Goal: Information Seeking & Learning: Learn about a topic

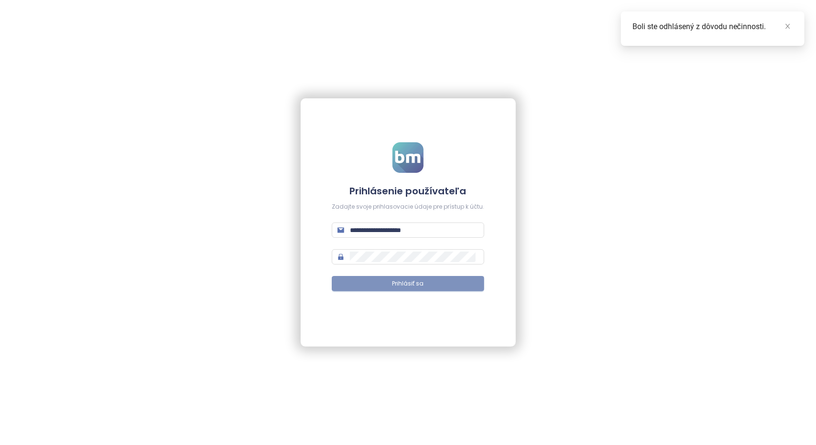
click at [412, 281] on span "Prihlásiť sa" at bounding box center [408, 284] width 32 height 9
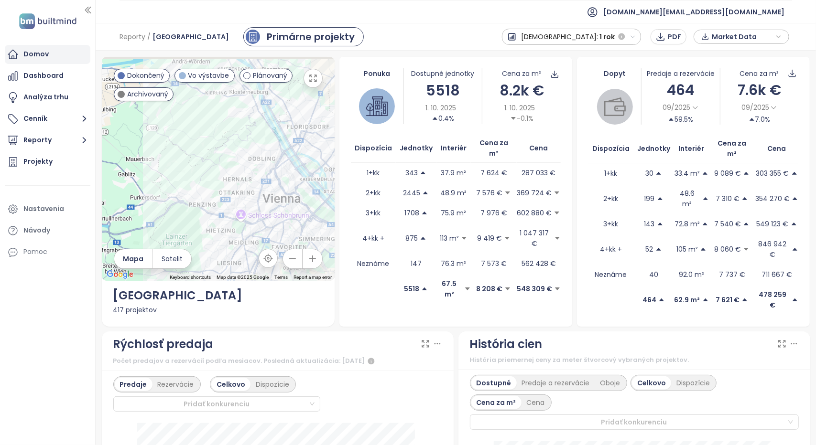
click at [45, 51] on div "Domov" at bounding box center [35, 54] width 25 height 12
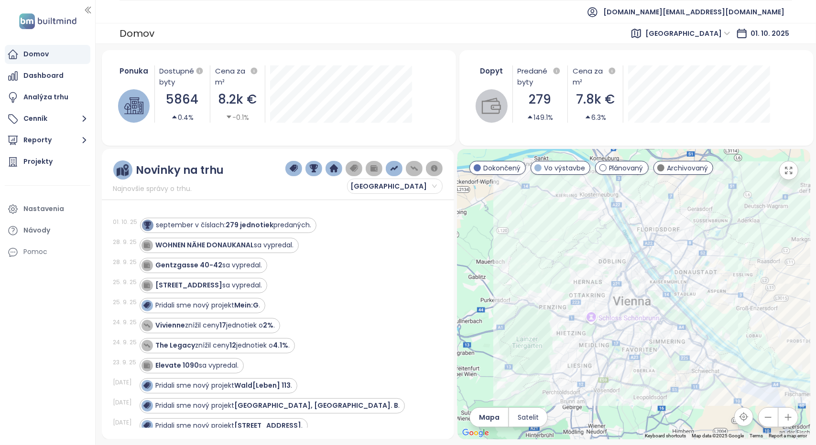
click at [718, 33] on span "[GEOGRAPHIC_DATA]" at bounding box center [687, 33] width 85 height 14
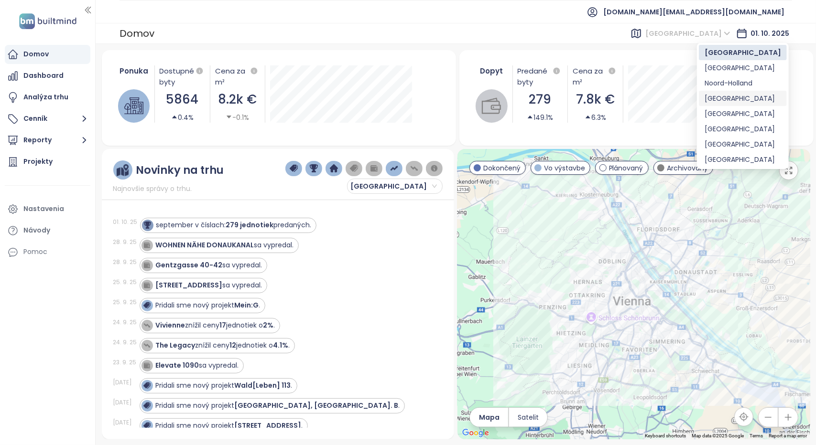
click at [723, 100] on div "[GEOGRAPHIC_DATA]" at bounding box center [743, 98] width 76 height 11
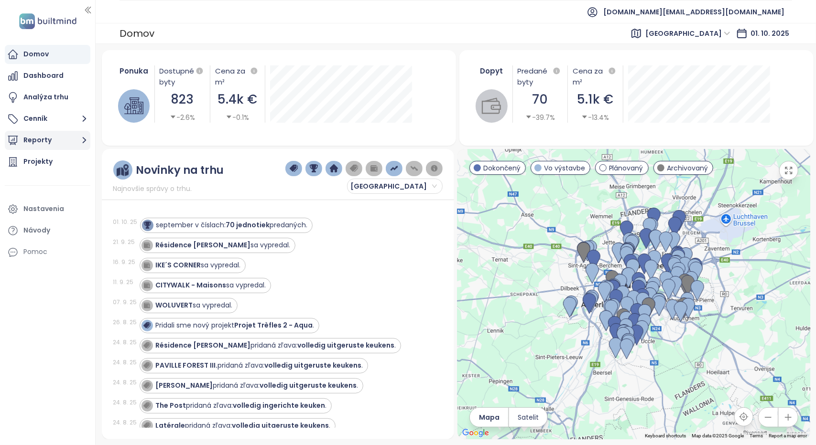
click at [49, 142] on button "Reporty" at bounding box center [48, 140] width 86 height 19
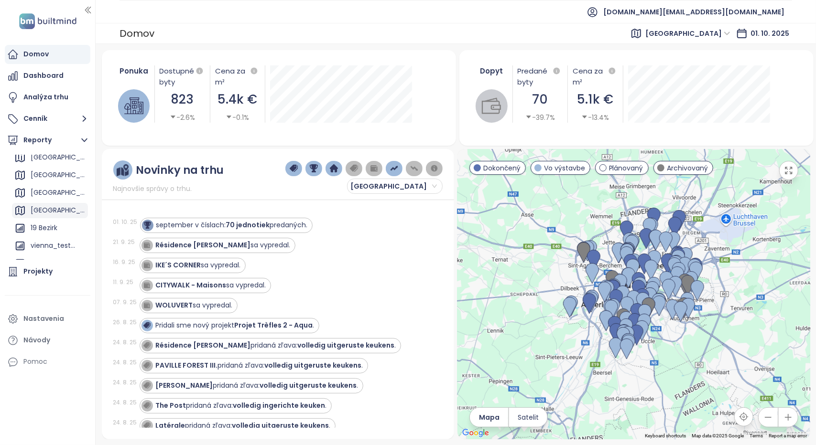
scroll to position [143, 0]
click at [44, 233] on div "nextensa" at bounding box center [46, 231] width 31 height 12
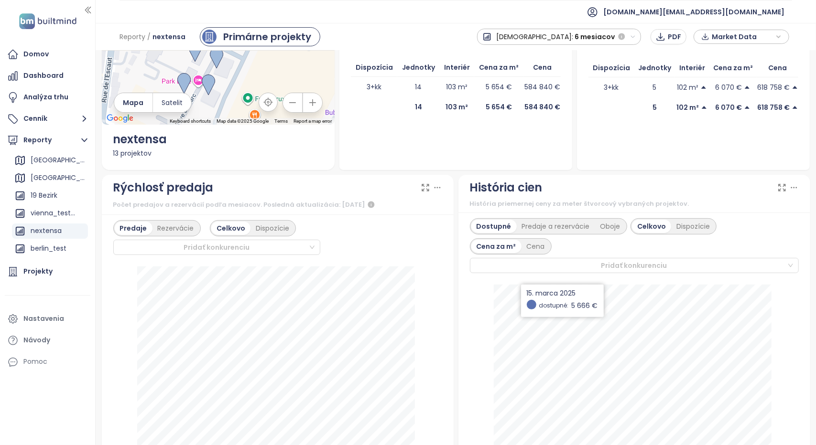
scroll to position [96, 0]
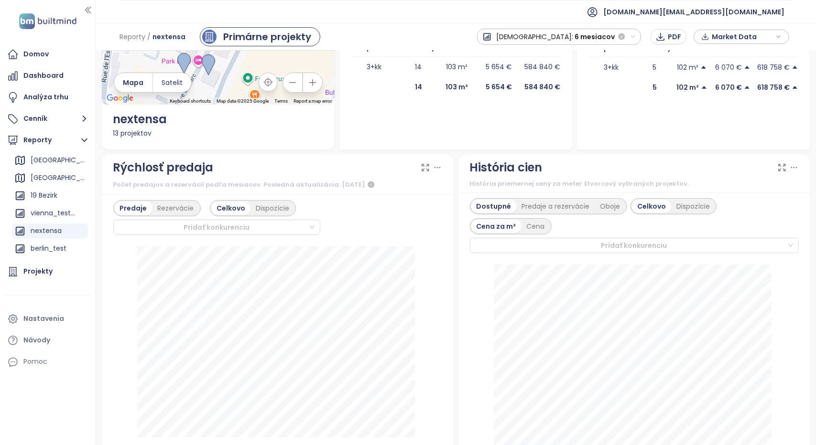
drag, startPoint x: 525, startPoint y: 169, endPoint x: 465, endPoint y: 170, distance: 59.8
click at [465, 170] on div "História cien História priemernej ceny za meter štvorcový vybraných projektov." at bounding box center [634, 174] width 352 height 38
drag, startPoint x: 484, startPoint y: 171, endPoint x: 547, endPoint y: 173, distance: 63.1
click at [547, 173] on div "História cien" at bounding box center [634, 168] width 329 height 18
click at [790, 167] on icon at bounding box center [794, 168] width 10 height 10
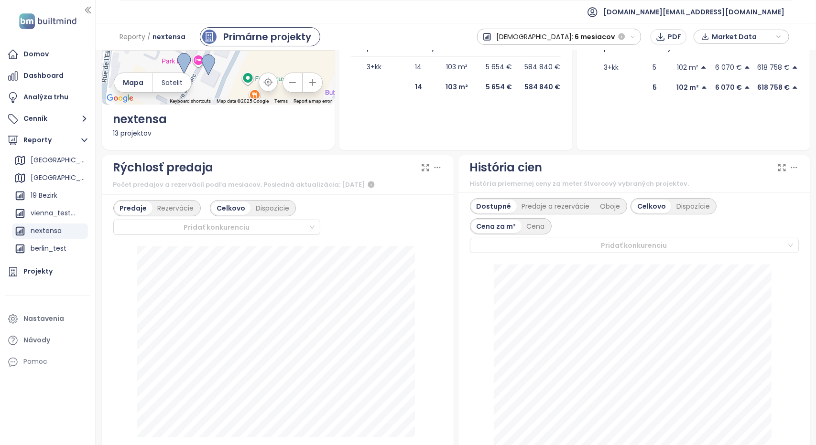
click at [606, 175] on div "História cien" at bounding box center [634, 168] width 329 height 18
drag, startPoint x: 466, startPoint y: 167, endPoint x: 553, endPoint y: 173, distance: 87.2
click at [553, 173] on div "História cien História priemernej ceny za meter štvorcový vybraných projektov." at bounding box center [634, 174] width 352 height 38
click at [547, 208] on div "Predaje a rezervácie" at bounding box center [556, 206] width 78 height 13
click at [497, 201] on div "Dostupné" at bounding box center [492, 206] width 43 height 13
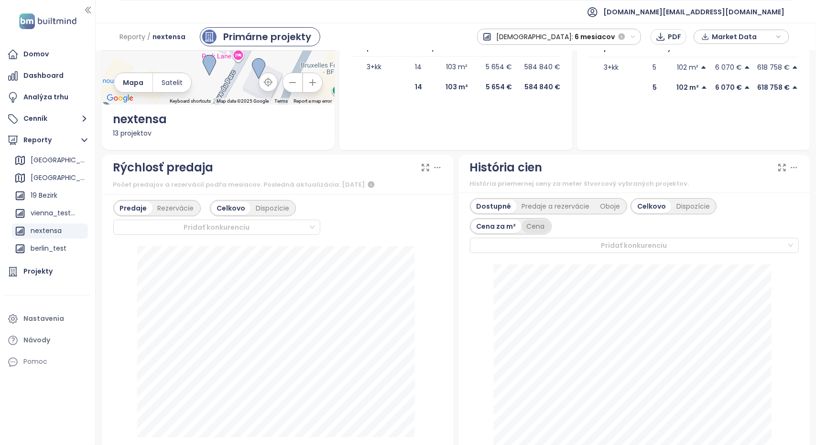
click at [537, 227] on div "Cena" at bounding box center [535, 226] width 29 height 13
click at [610, 209] on div "Oboje" at bounding box center [610, 206] width 31 height 13
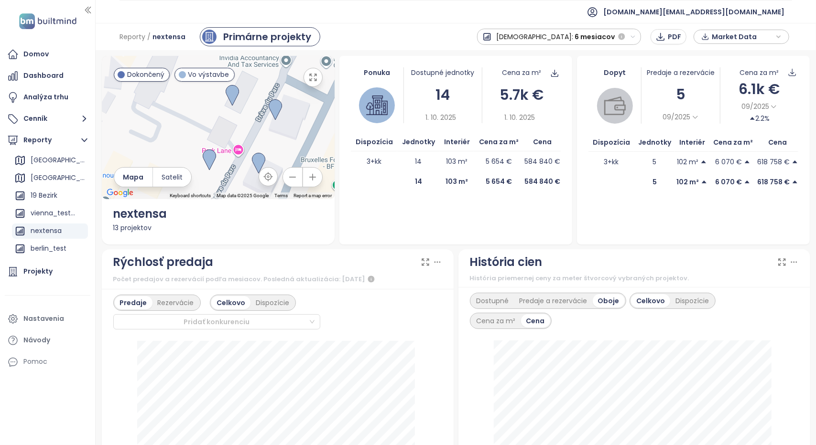
scroll to position [0, 0]
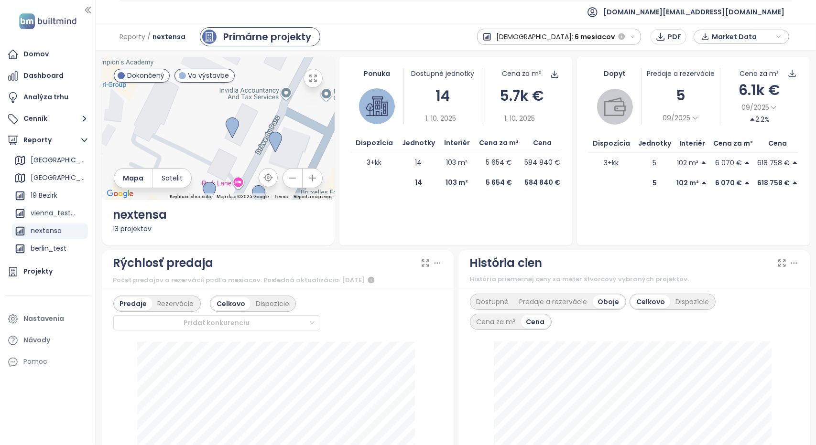
click at [146, 229] on div "13 projektov" at bounding box center [218, 229] width 210 height 11
click at [141, 218] on div "nextensa" at bounding box center [218, 215] width 210 height 18
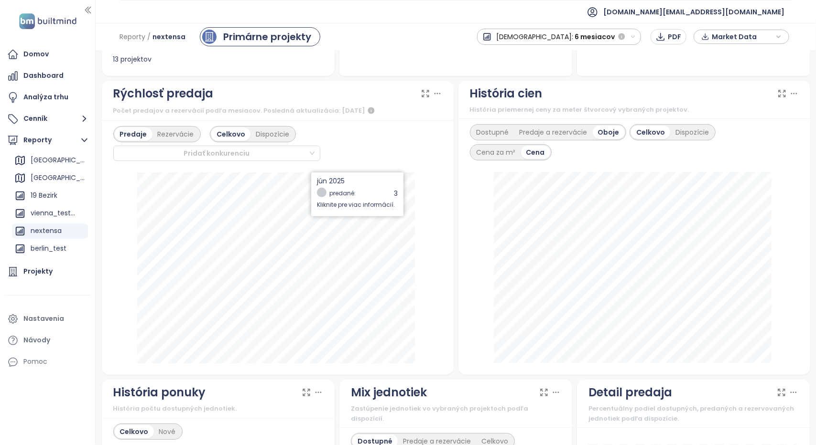
scroll to position [169, 0]
click at [29, 274] on div "Projekty" at bounding box center [37, 272] width 29 height 12
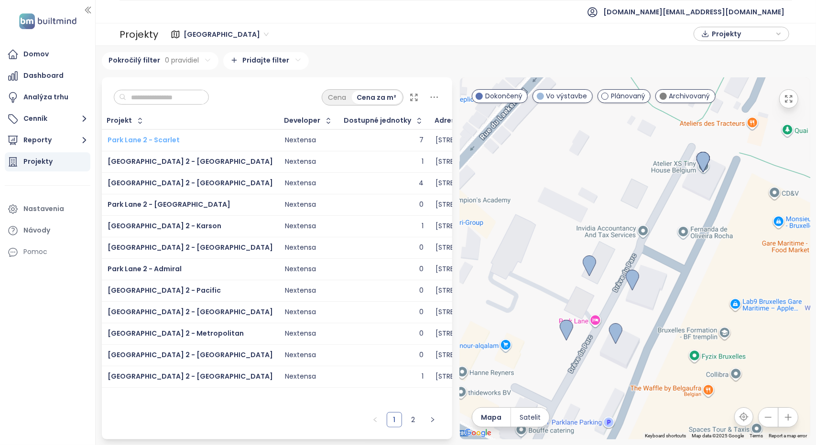
click at [160, 137] on span "Park Lane 2 - Scarlet" at bounding box center [144, 140] width 72 height 10
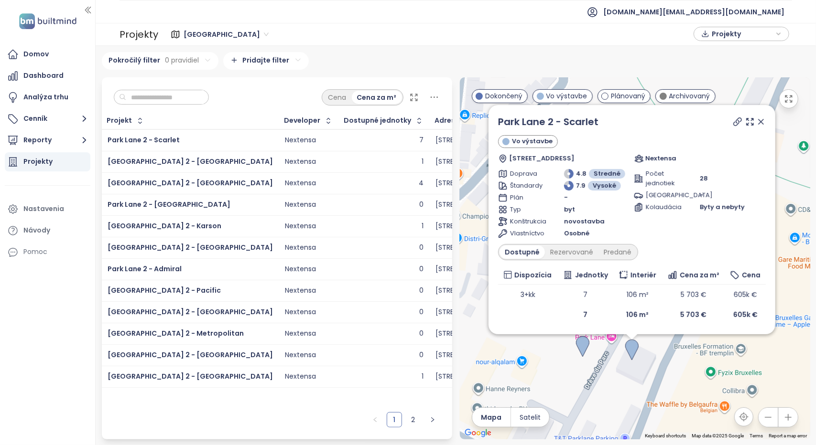
click at [760, 125] on icon at bounding box center [761, 122] width 10 height 10
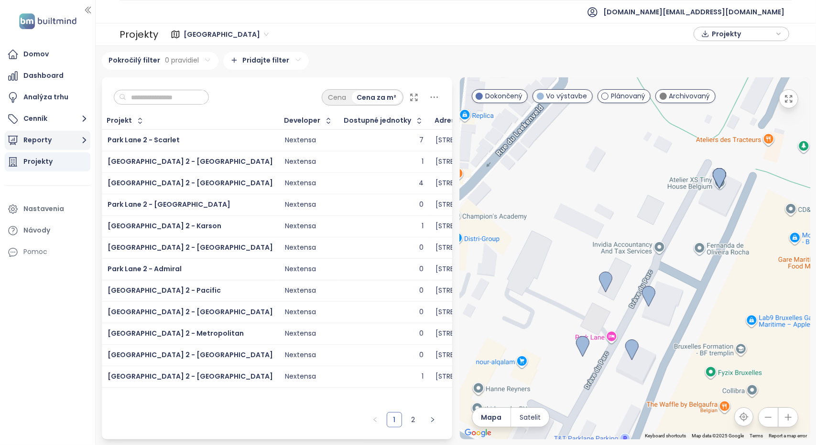
click at [43, 138] on button "Reporty" at bounding box center [48, 140] width 86 height 19
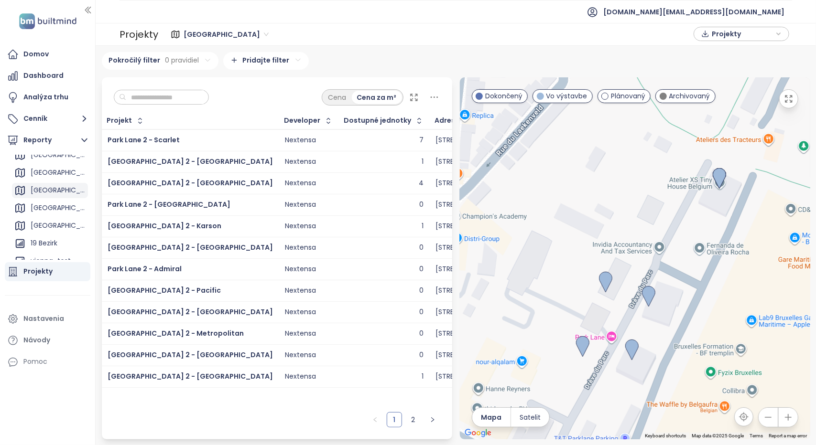
scroll to position [143, 0]
click at [47, 232] on div "nextensa" at bounding box center [46, 231] width 31 height 12
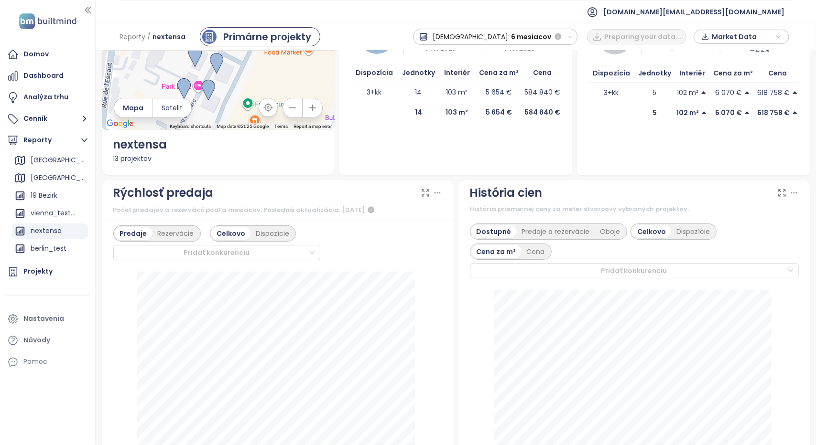
scroll to position [96, 0]
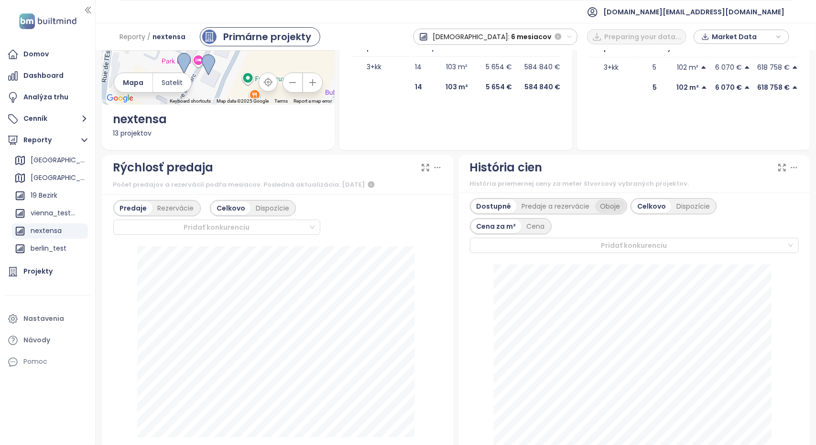
click at [597, 207] on div "Oboje" at bounding box center [610, 206] width 31 height 13
click at [33, 272] on div "Projekty" at bounding box center [37, 272] width 29 height 12
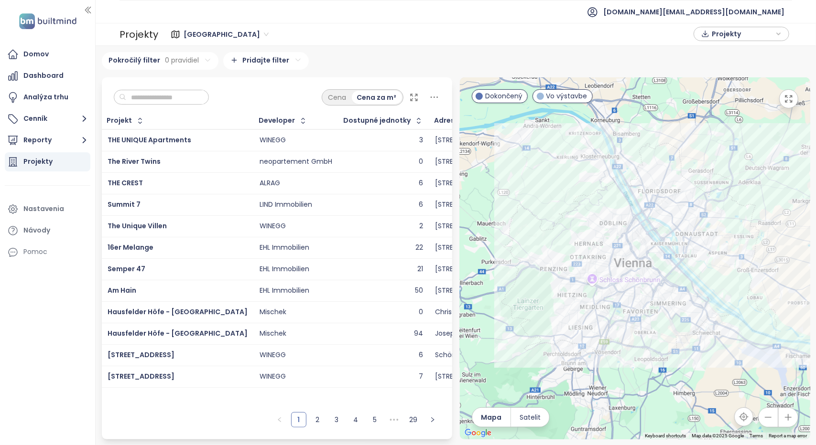
click at [200, 36] on span "[GEOGRAPHIC_DATA]" at bounding box center [226, 34] width 85 height 14
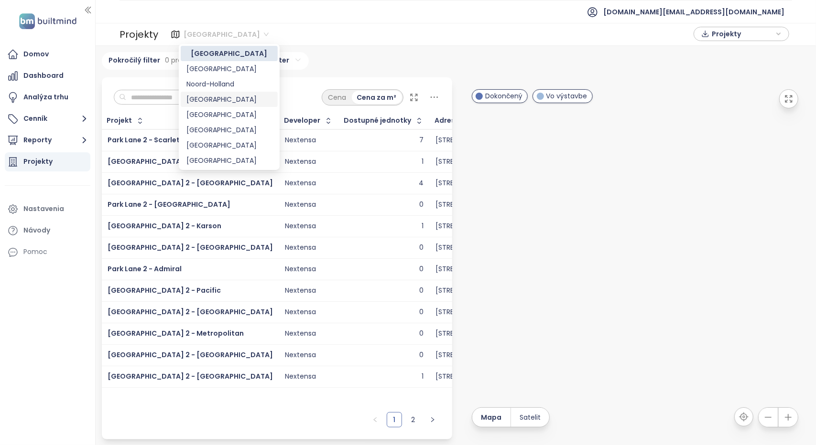
click at [205, 102] on div "[GEOGRAPHIC_DATA]" at bounding box center [229, 99] width 86 height 11
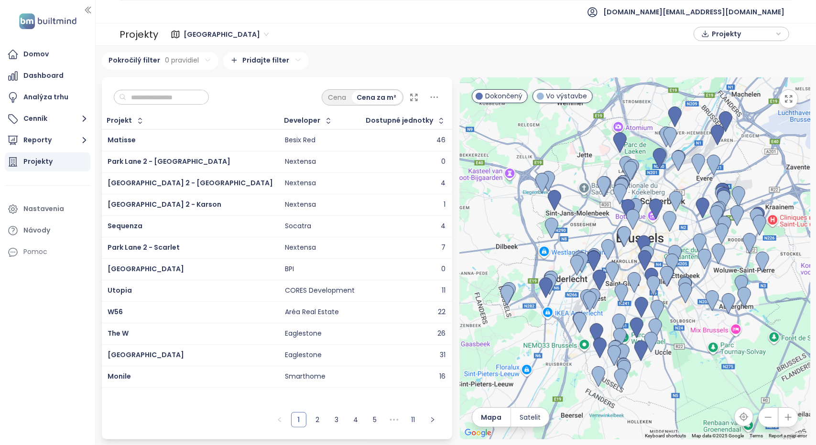
click at [166, 96] on input "text" at bounding box center [164, 97] width 77 height 14
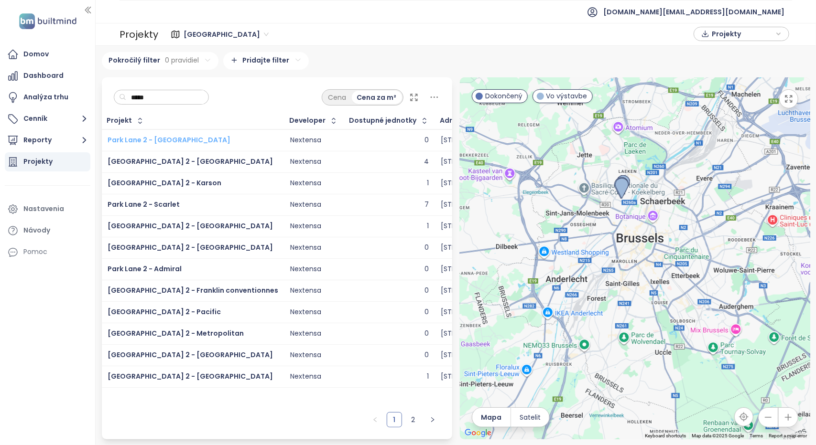
type input "*****"
click at [147, 139] on span "Park Lane 2 - [GEOGRAPHIC_DATA]" at bounding box center [169, 140] width 123 height 10
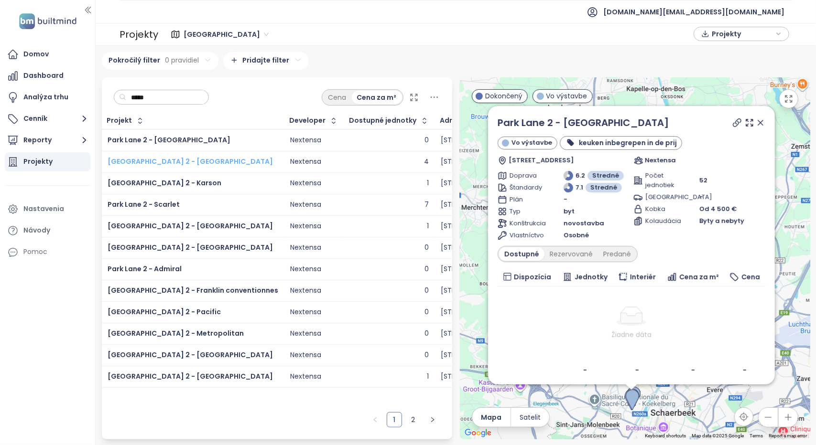
click at [160, 157] on span "[GEOGRAPHIC_DATA] 2 - [GEOGRAPHIC_DATA]" at bounding box center [190, 162] width 165 height 10
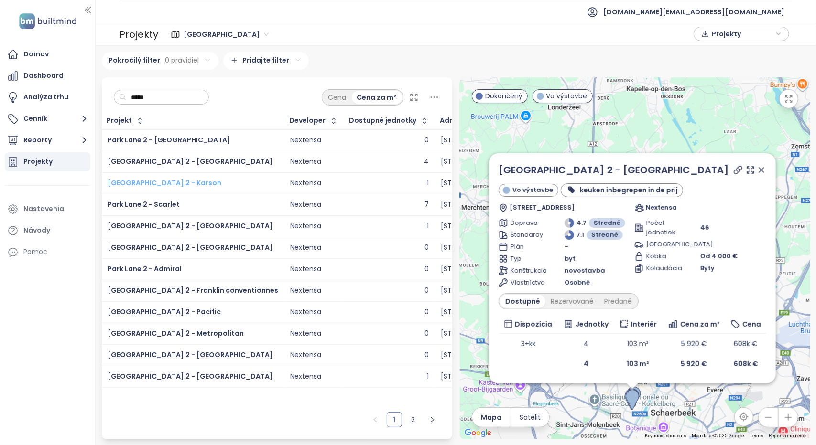
click at [157, 182] on span "[GEOGRAPHIC_DATA] 2 - Karson" at bounding box center [165, 183] width 114 height 10
click at [170, 203] on span "Park Lane 2 - Scarlet" at bounding box center [144, 205] width 72 height 10
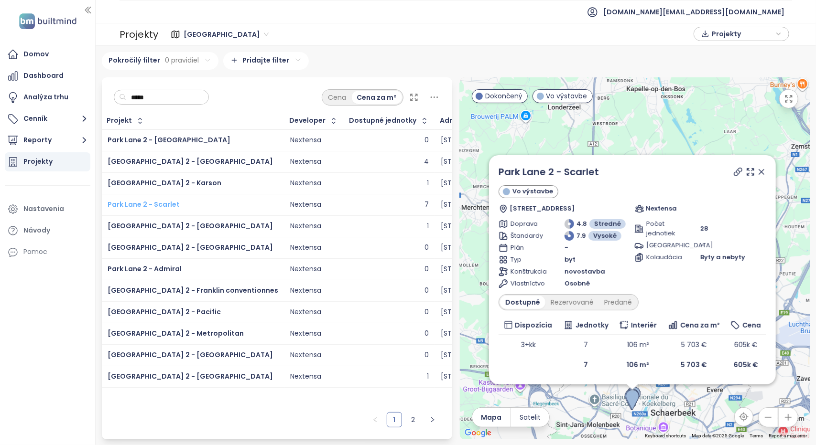
click at [156, 200] on span "Park Lane 2 - Scarlet" at bounding box center [144, 205] width 72 height 10
click at [158, 227] on span "[GEOGRAPHIC_DATA] 2 - [GEOGRAPHIC_DATA]" at bounding box center [190, 226] width 165 height 10
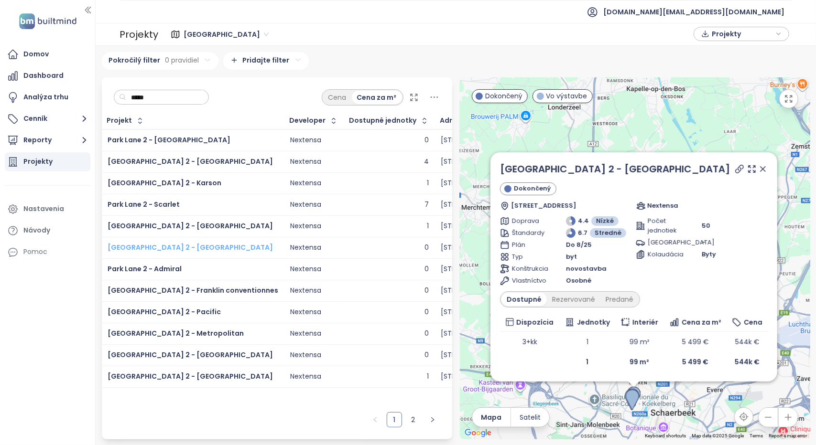
click at [162, 243] on span "[GEOGRAPHIC_DATA] 2 - [GEOGRAPHIC_DATA]" at bounding box center [190, 248] width 165 height 10
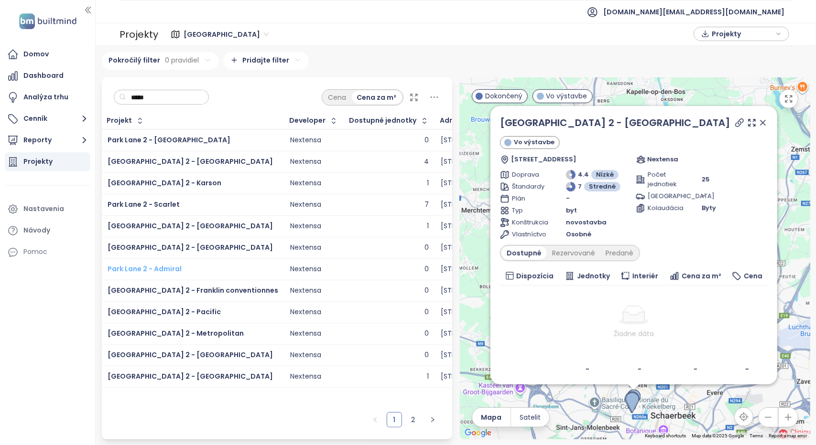
click at [148, 268] on span "Park Lane 2 - Admiral" at bounding box center [145, 269] width 74 height 10
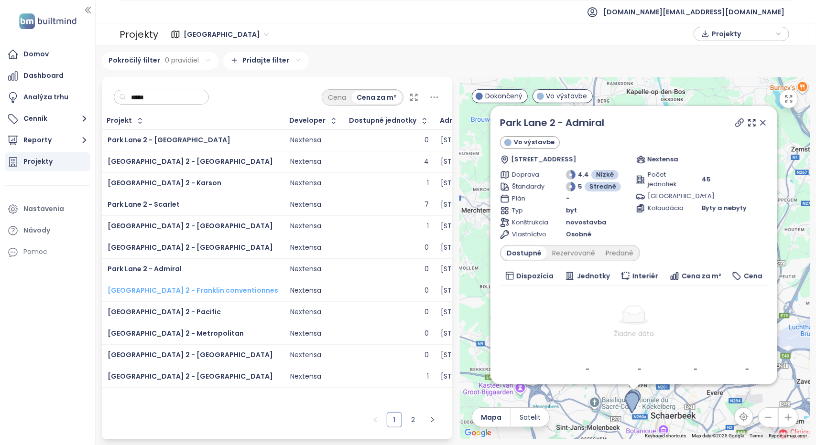
click at [194, 287] on span "[GEOGRAPHIC_DATA] 2 - Franklin conventionnes" at bounding box center [193, 291] width 171 height 10
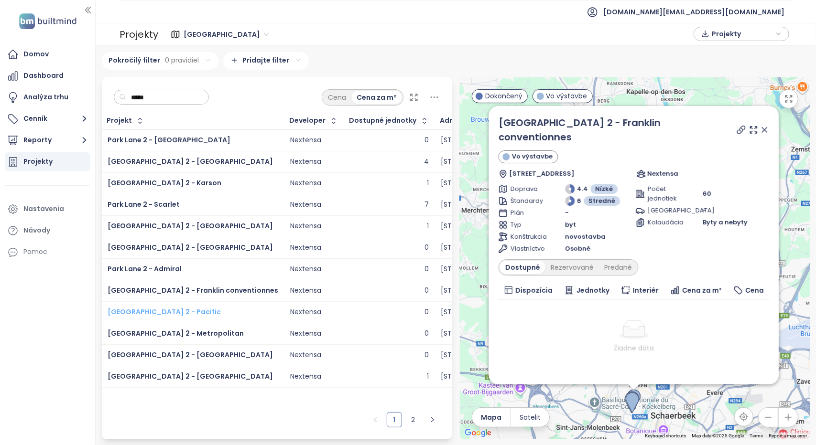
click at [164, 308] on span "[GEOGRAPHIC_DATA] 2 - Pacific" at bounding box center [164, 312] width 113 height 10
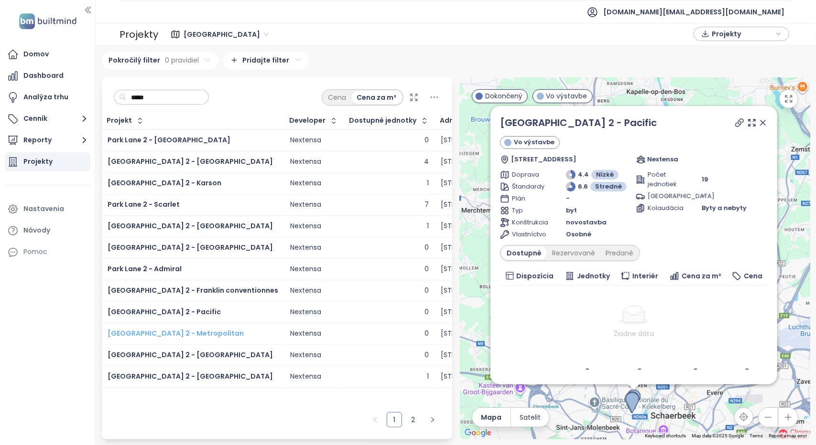
click at [155, 335] on span "[GEOGRAPHIC_DATA] 2 - Metropolitan" at bounding box center [176, 334] width 136 height 10
click at [156, 351] on span "[GEOGRAPHIC_DATA] 2 - [GEOGRAPHIC_DATA]" at bounding box center [190, 355] width 165 height 10
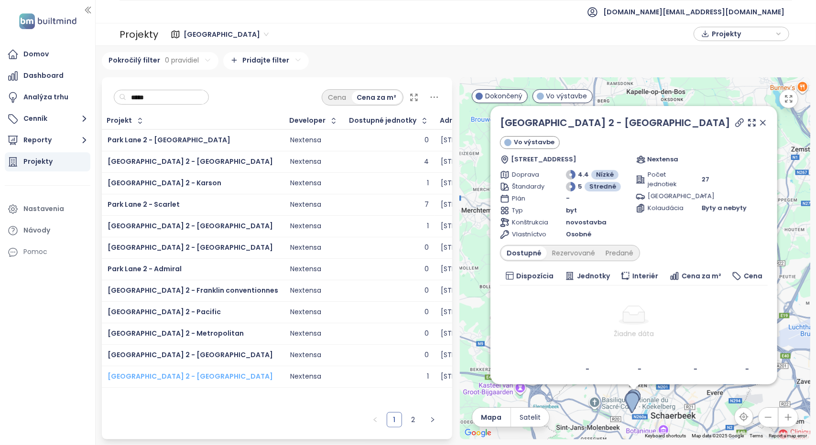
click at [171, 374] on span "[GEOGRAPHIC_DATA] 2 - [GEOGRAPHIC_DATA]" at bounding box center [190, 377] width 165 height 10
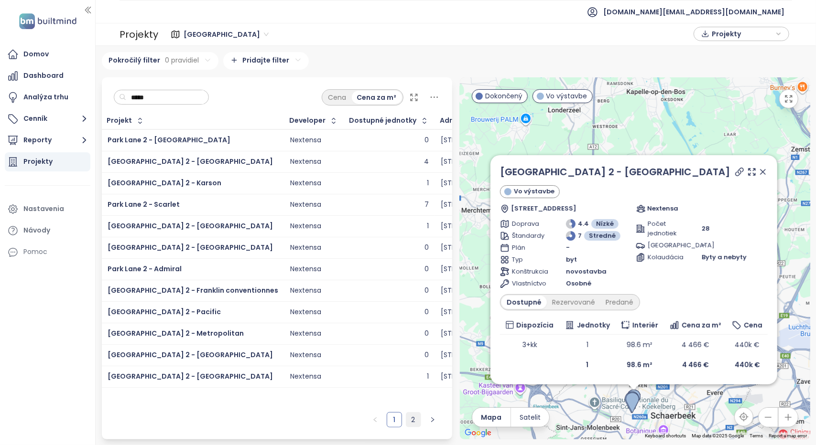
click at [414, 421] on link "2" at bounding box center [413, 420] width 14 height 14
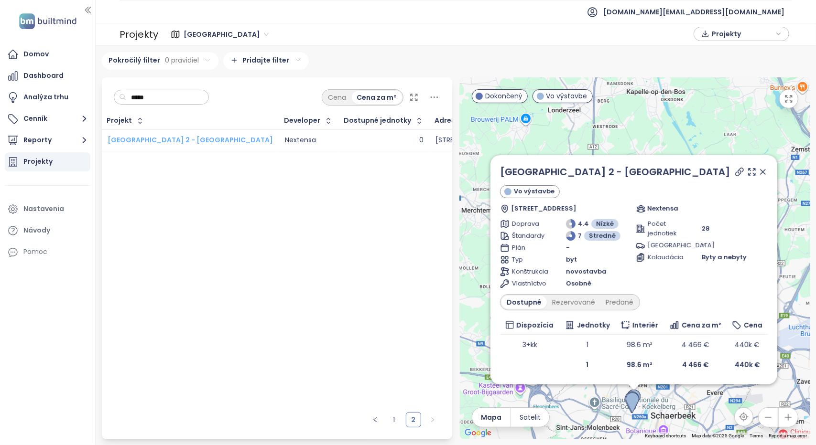
click at [165, 139] on span "[GEOGRAPHIC_DATA] 2 - [GEOGRAPHIC_DATA]" at bounding box center [190, 140] width 165 height 10
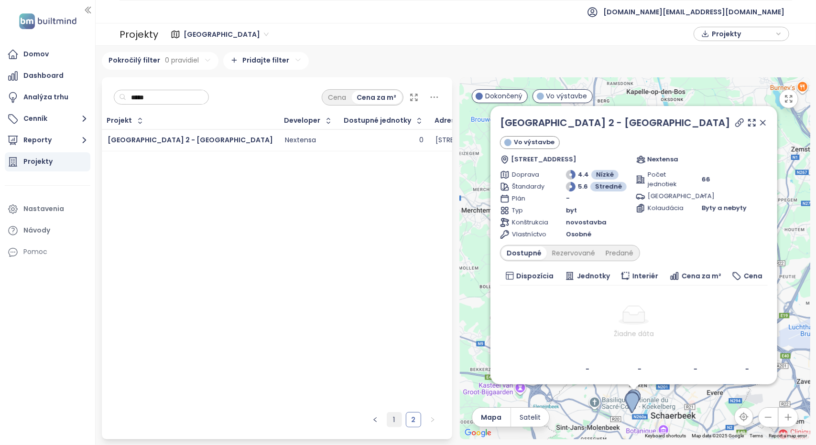
click at [395, 418] on link "1" at bounding box center [394, 420] width 14 height 14
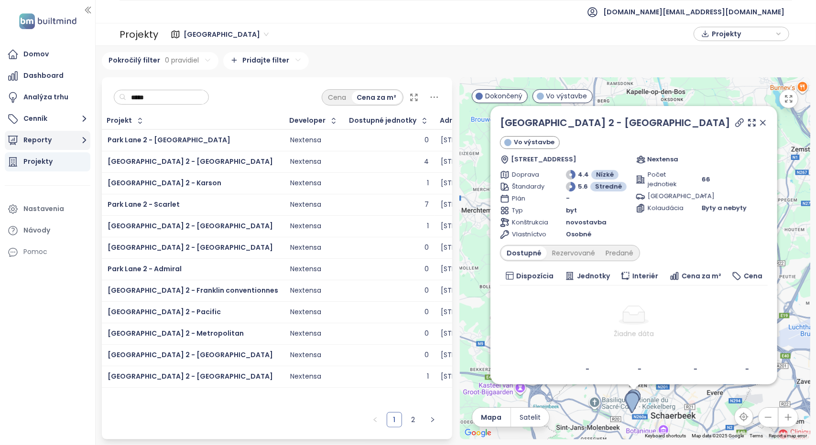
click at [43, 143] on button "Reporty" at bounding box center [48, 140] width 86 height 19
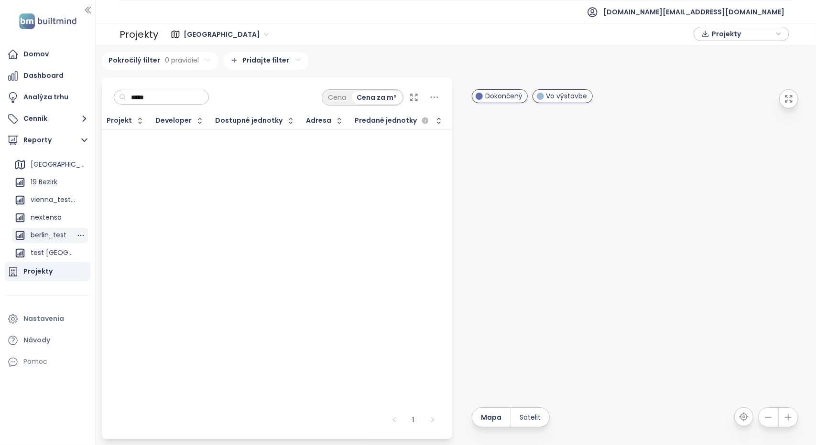
scroll to position [191, 0]
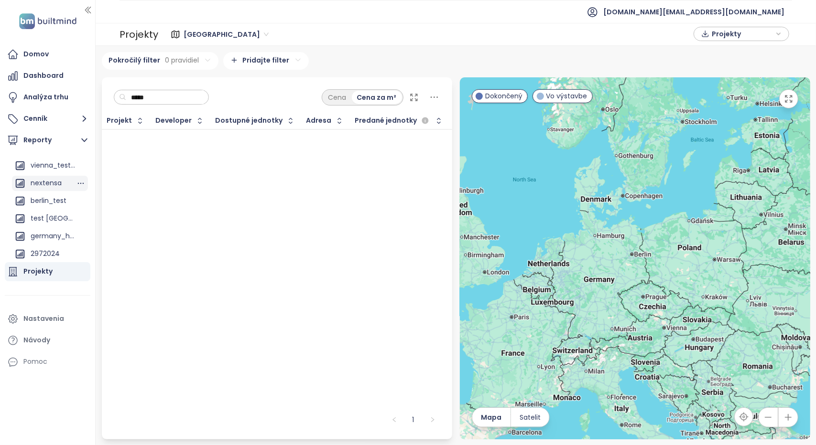
click at [40, 185] on div "nextensa" at bounding box center [46, 183] width 31 height 12
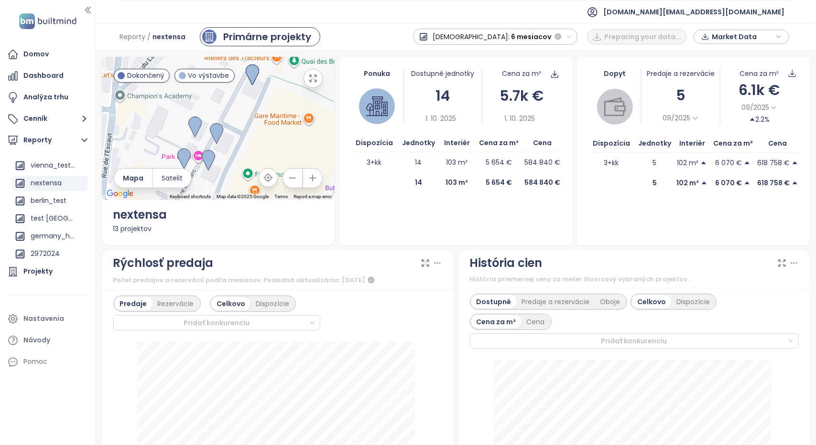
scroll to position [96, 0]
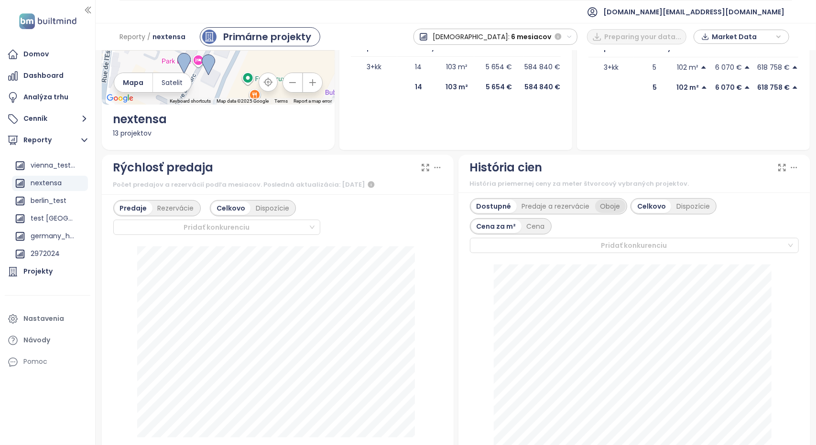
click at [608, 207] on div "Oboje" at bounding box center [610, 206] width 31 height 13
